Goal: Transaction & Acquisition: Purchase product/service

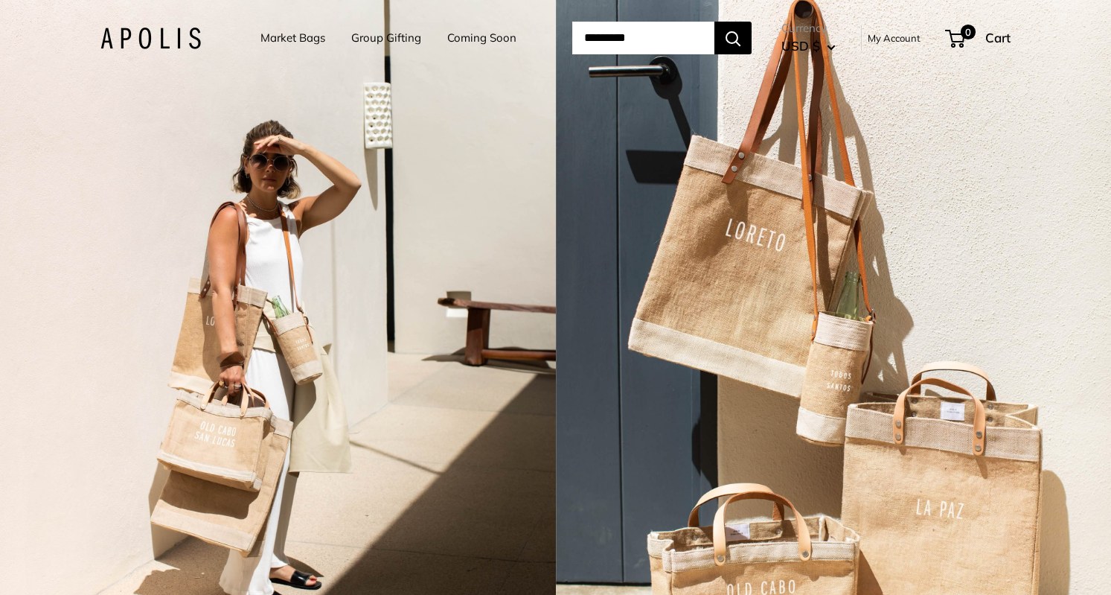
click at [302, 43] on link "Market Bags" at bounding box center [292, 38] width 65 height 21
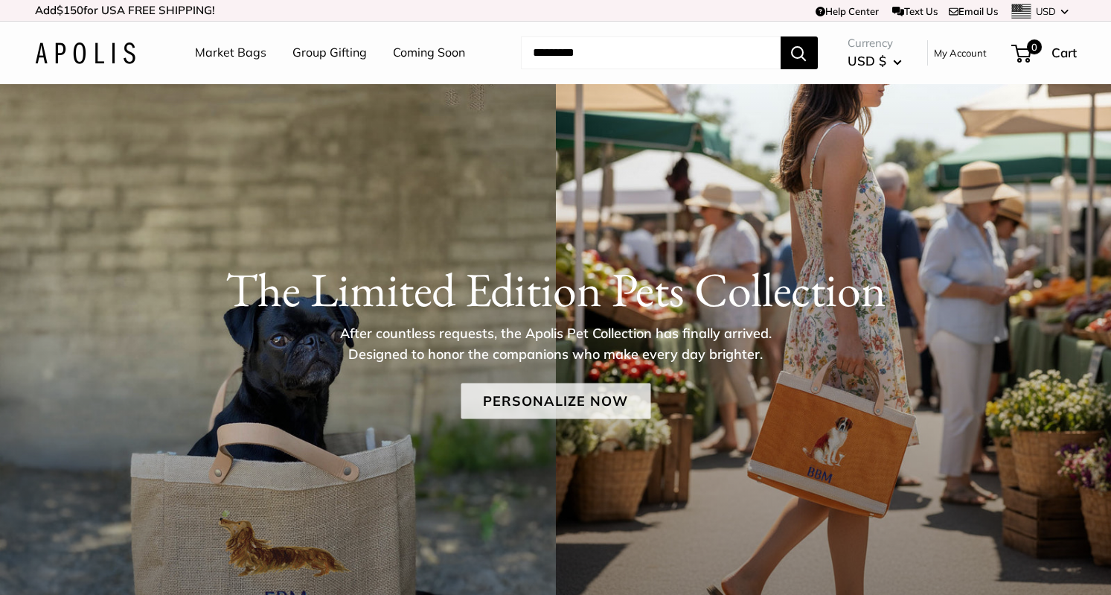
click at [489, 387] on link "Personalize Now" at bounding box center [556, 400] width 190 height 36
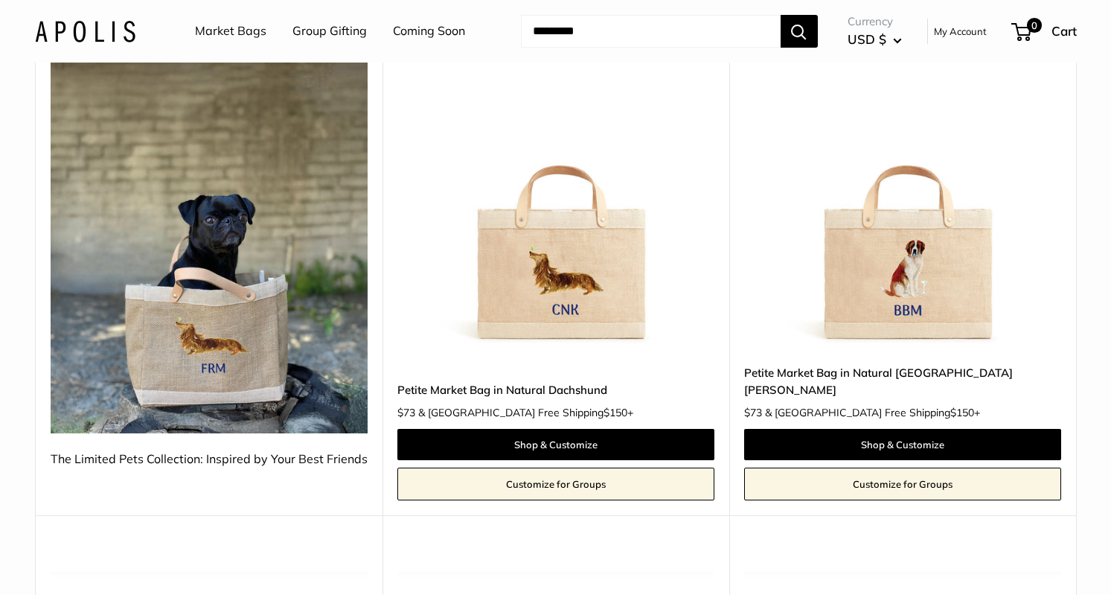
scroll to position [266, 0]
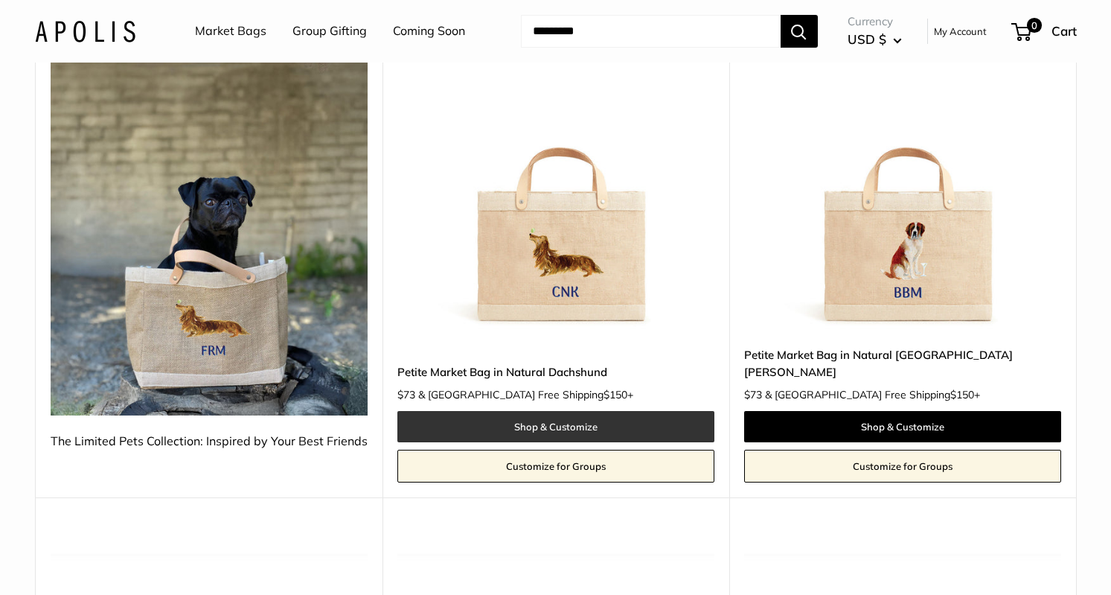
click at [498, 411] on link "Shop & Customize" at bounding box center [555, 426] width 317 height 31
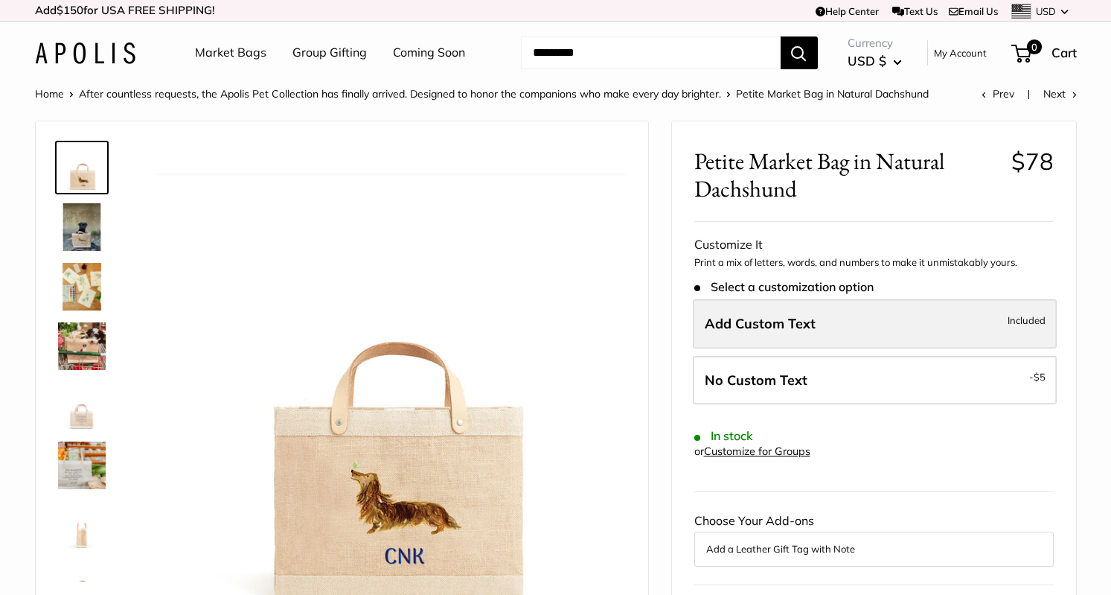
click at [791, 325] on span "Add Custom Text" at bounding box center [760, 323] width 111 height 17
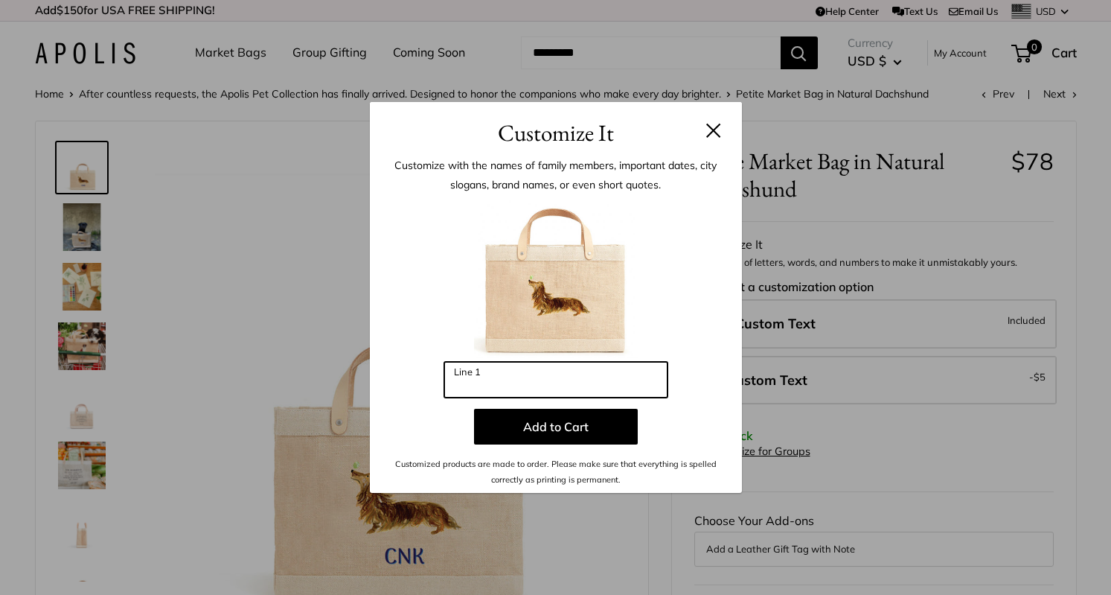
click at [624, 378] on input "Line 1" at bounding box center [555, 380] width 223 height 36
type input "**"
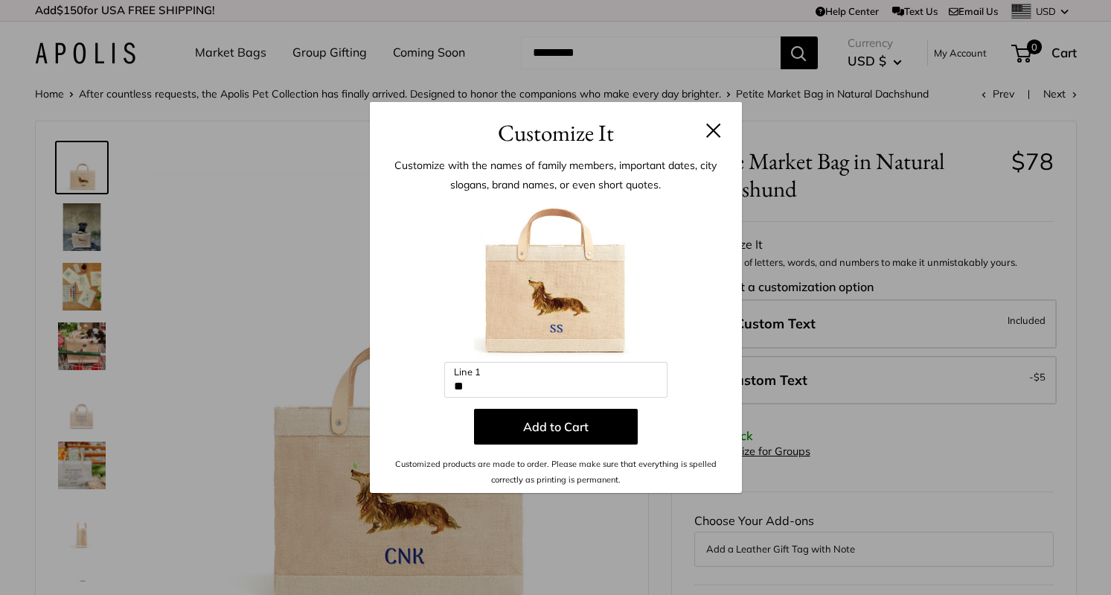
click at [714, 139] on h3 "Customize It" at bounding box center [555, 132] width 327 height 35
click at [714, 130] on button at bounding box center [713, 130] width 15 height 15
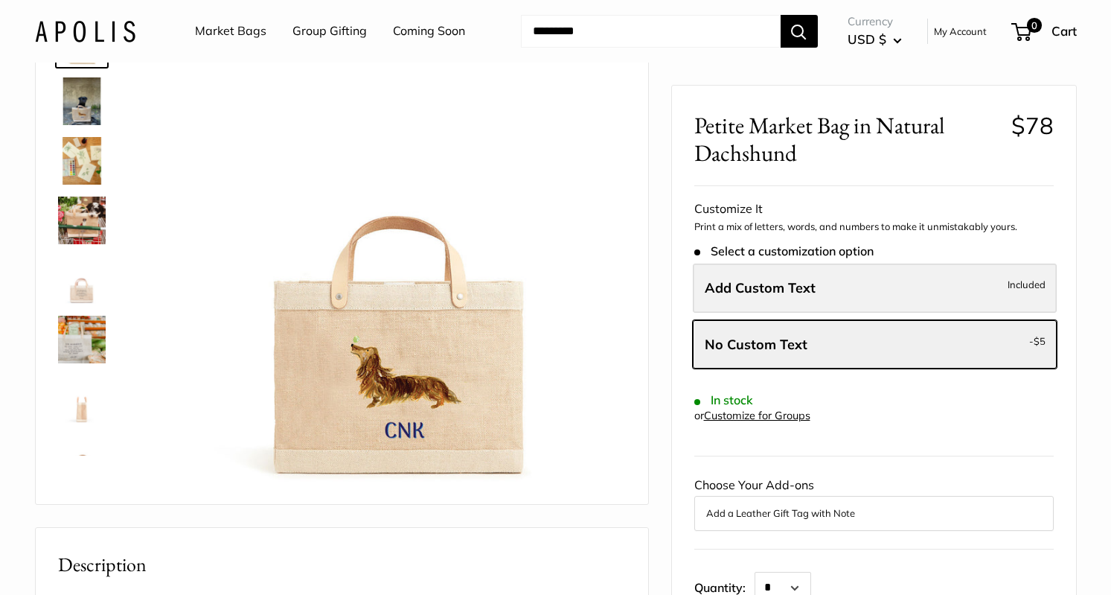
scroll to position [125, 0]
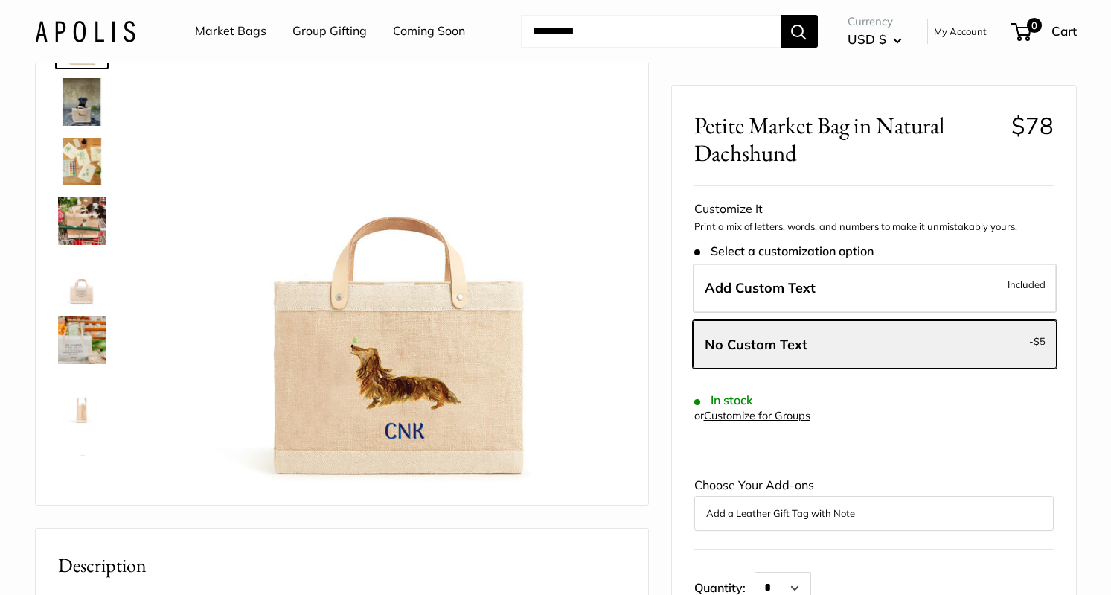
click at [88, 176] on img at bounding box center [82, 162] width 48 height 48
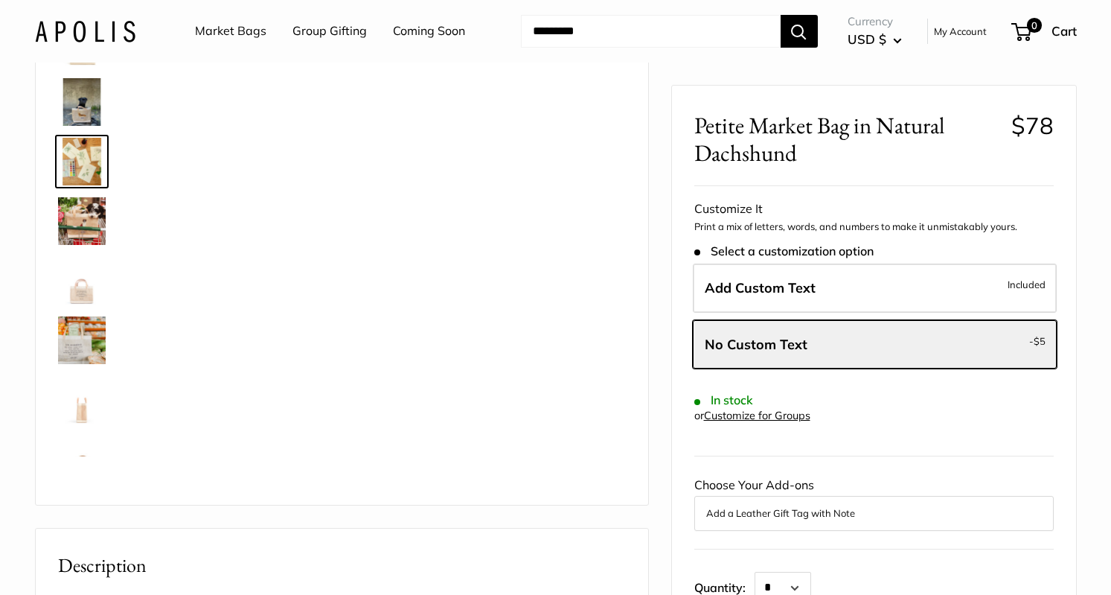
click at [83, 211] on img at bounding box center [82, 221] width 48 height 48
